Goal: Use online tool/utility: Utilize a website feature to perform a specific function

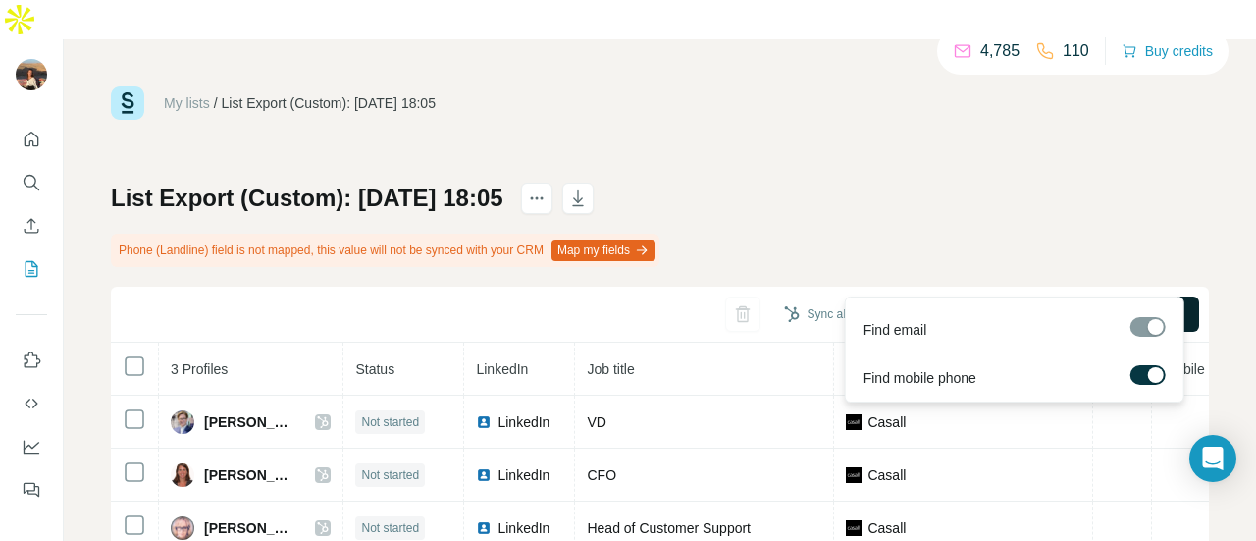
click at [1028, 304] on span "Find all emails & mobiles (3)" at bounding box center [1087, 314] width 173 height 20
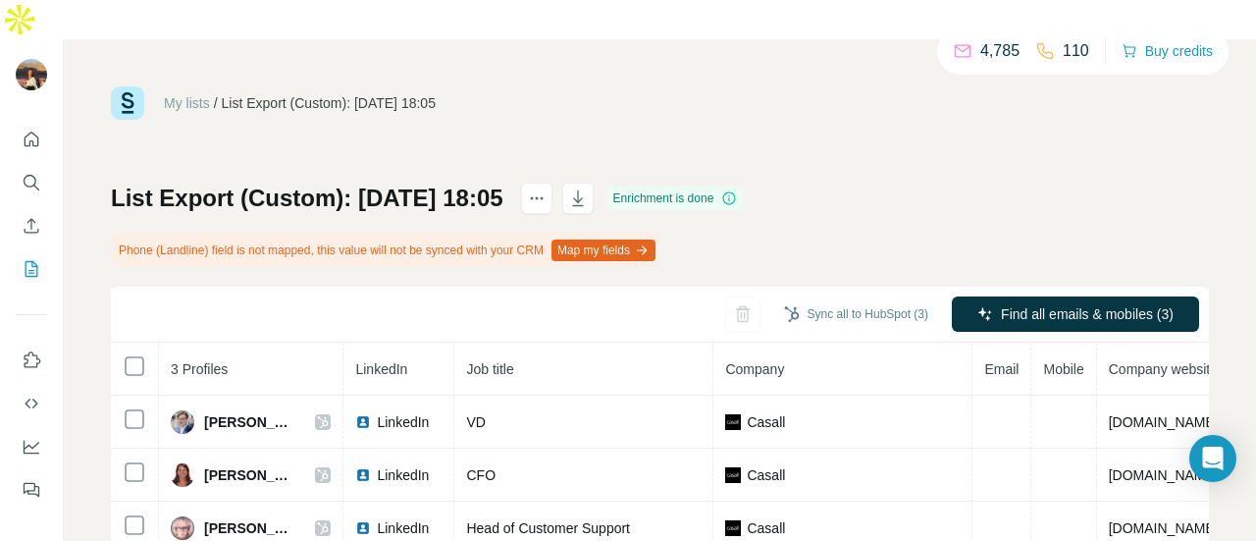
scroll to position [0, 137]
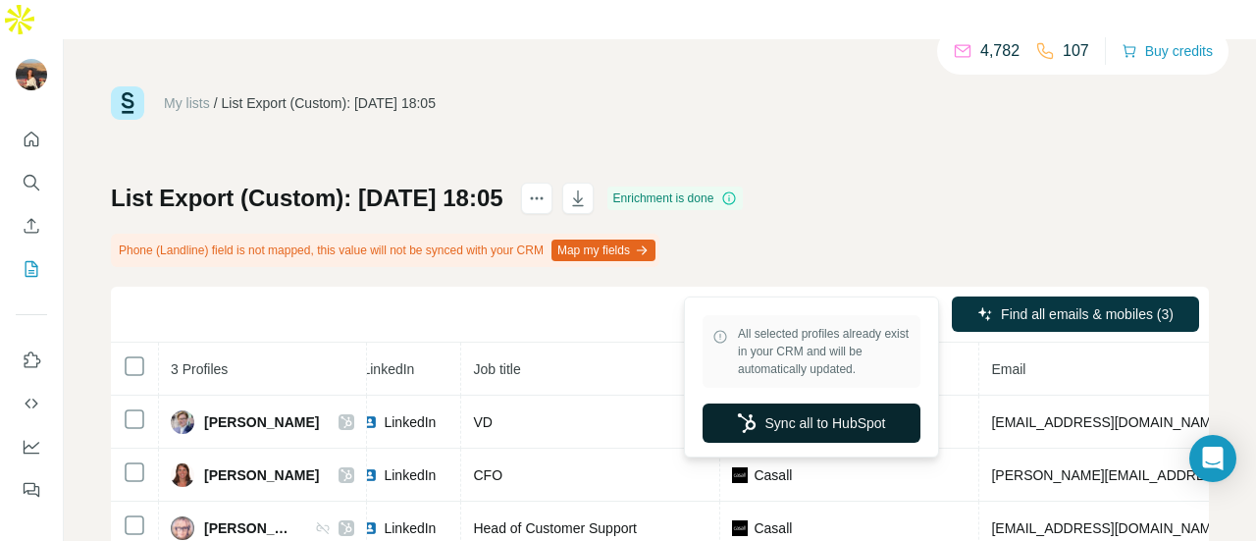
click at [842, 415] on button "Sync all to HubSpot" at bounding box center [812, 422] width 218 height 39
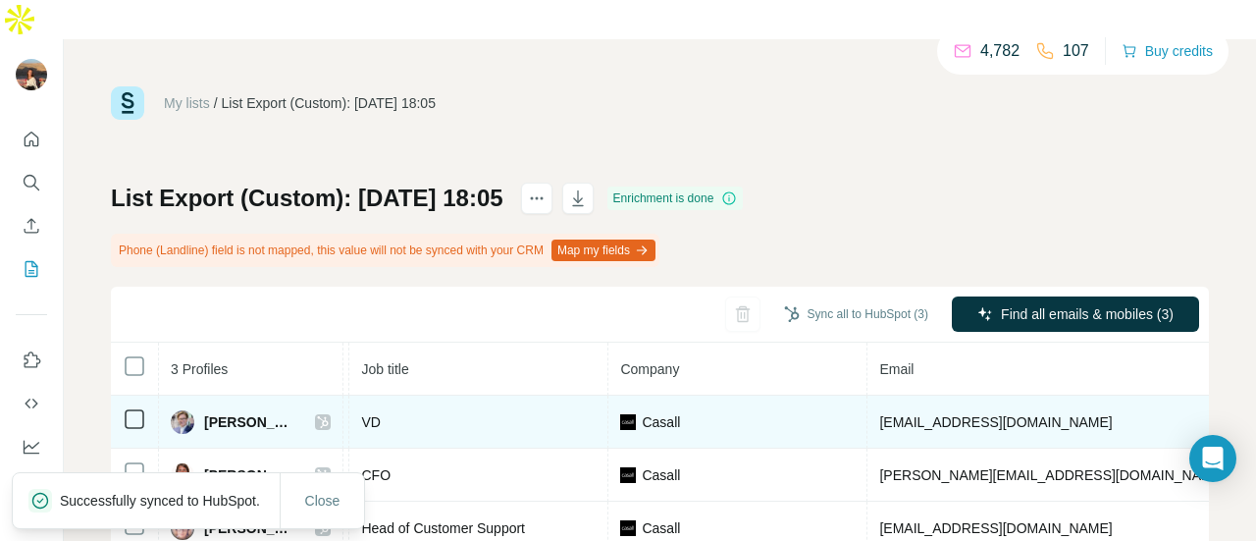
scroll to position [0, 225]
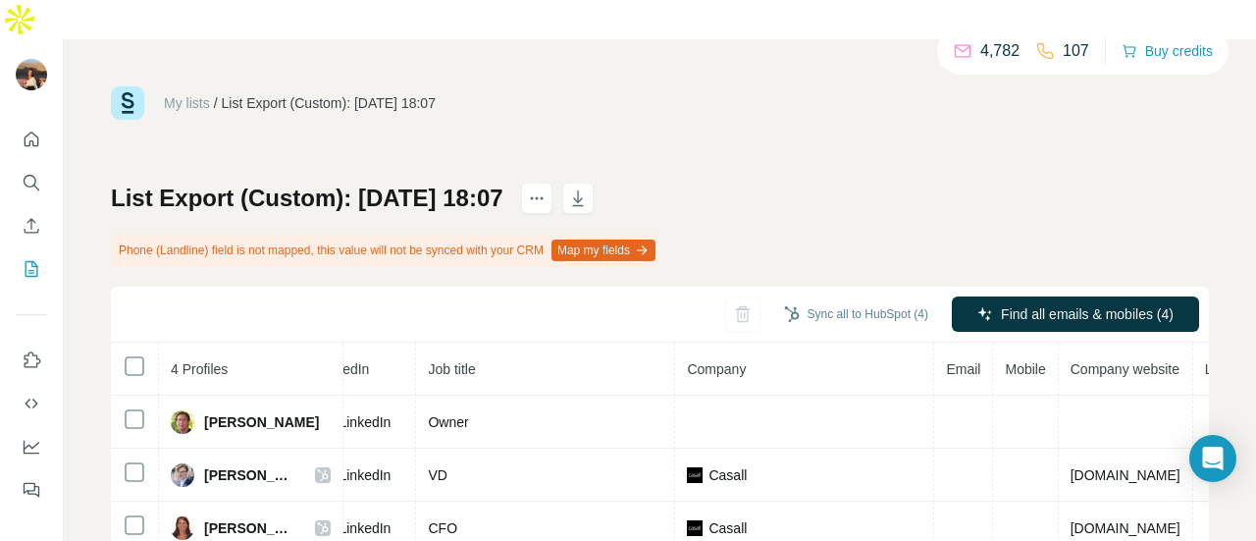
scroll to position [0, 239]
